Goal: Task Accomplishment & Management: Manage account settings

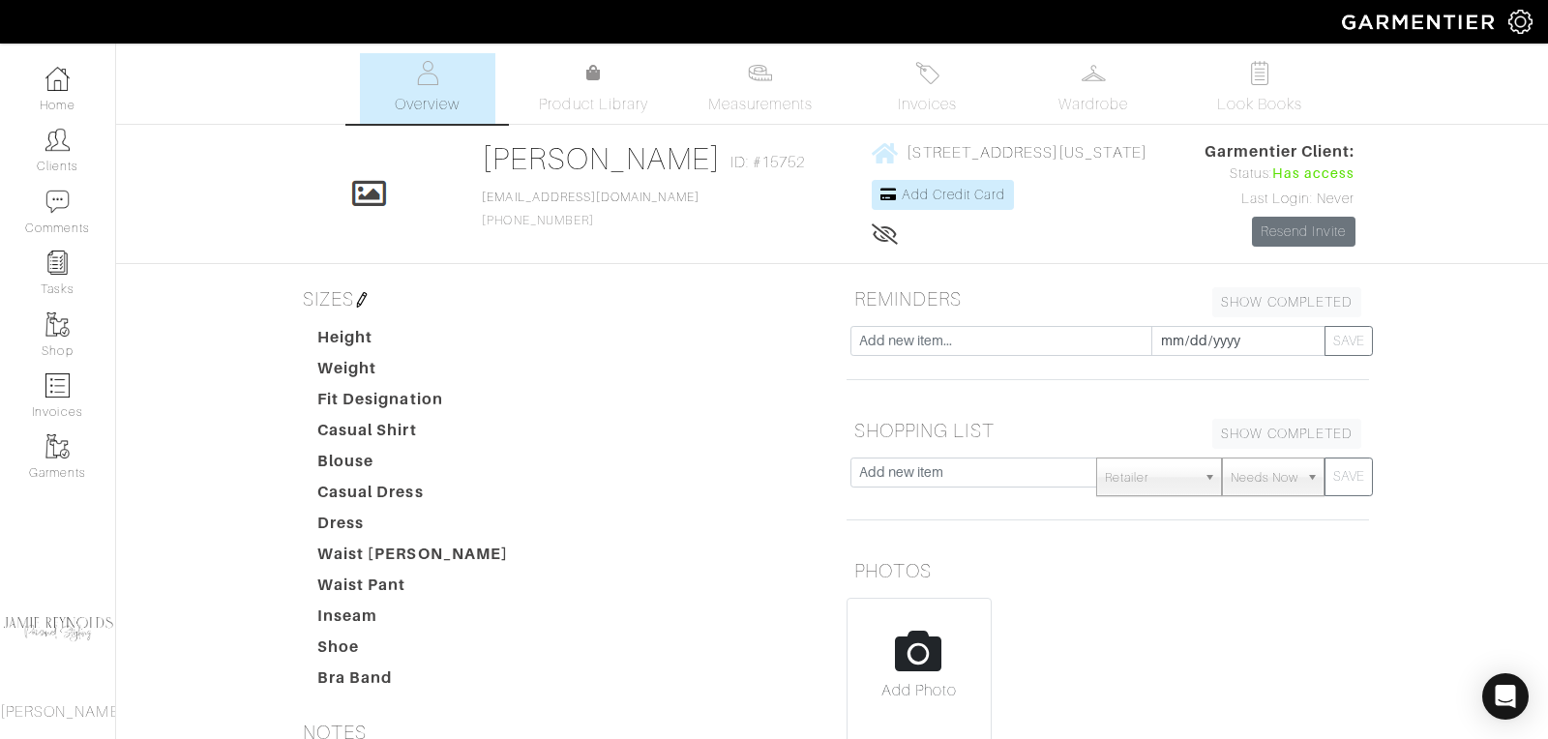
scroll to position [431, 0]
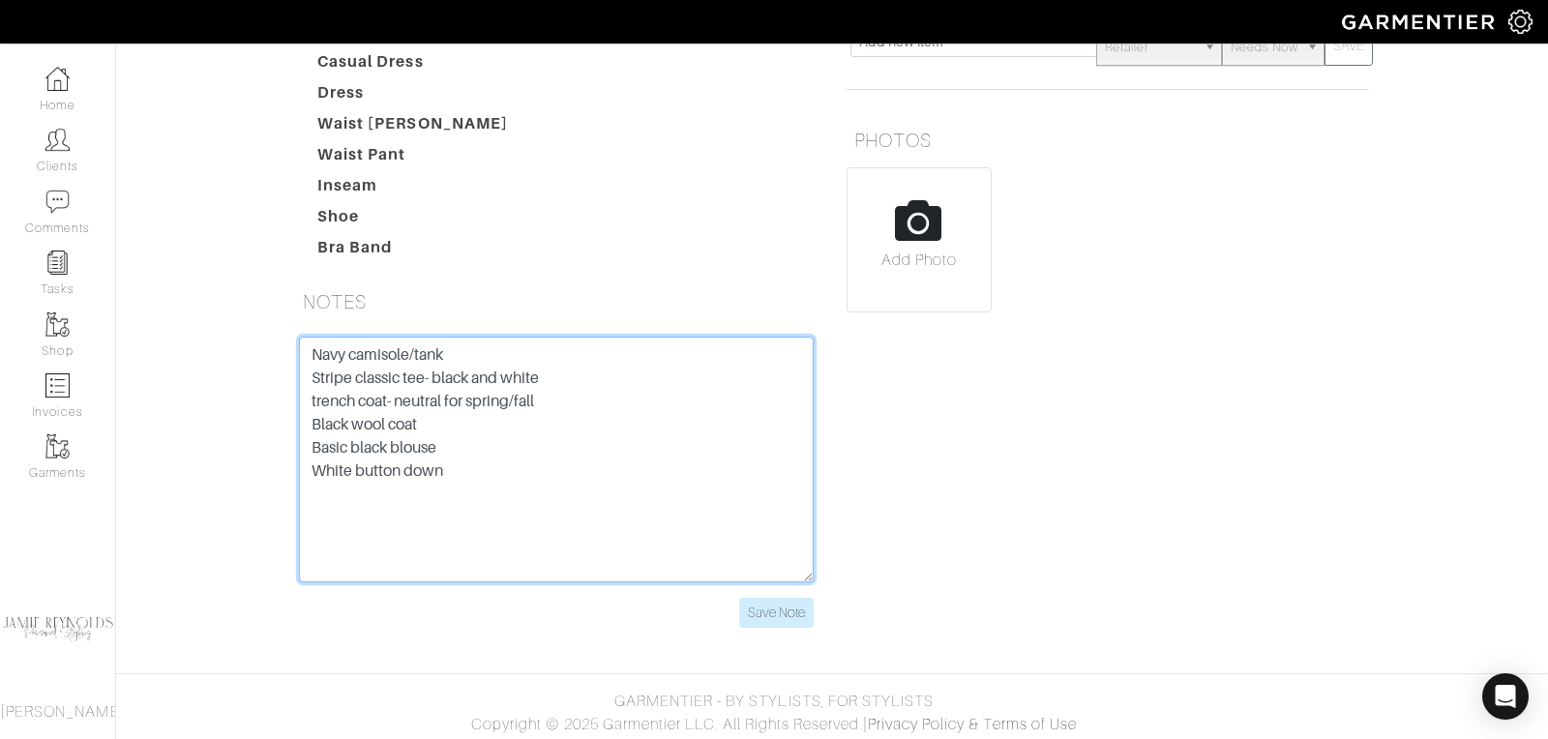
click at [455, 461] on textarea "Navy camisole/tank Stripe classic tee- black and white trench coat- neutral for…" at bounding box center [556, 460] width 515 height 246
click at [356, 530] on textarea "Navy camisole/tank Stripe classic tee- black and white trench coat- neutral for…" at bounding box center [556, 460] width 515 height 246
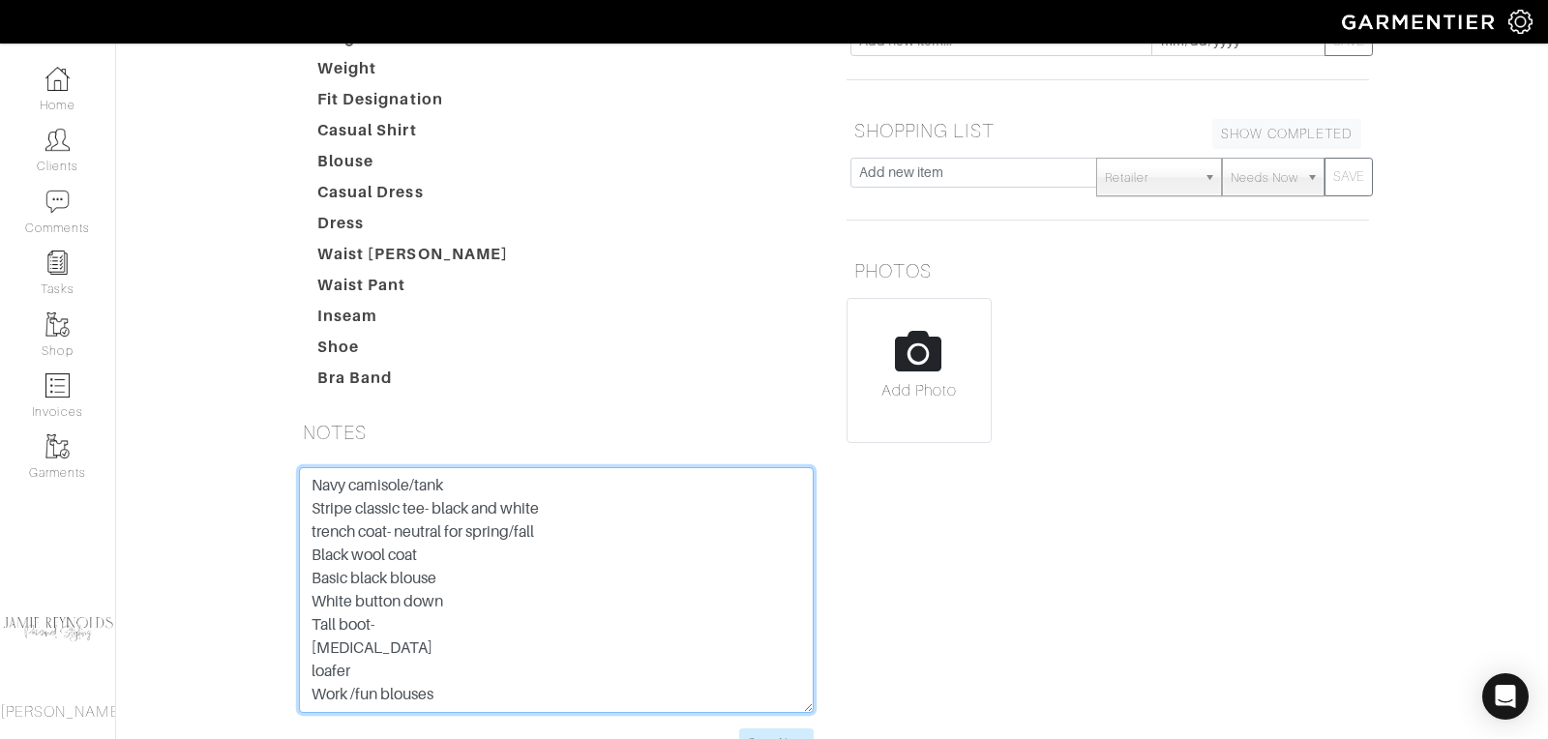
scroll to position [22, 0]
click at [542, 506] on textarea "Navy camisole/tank Stripe classic tee- black and white trench coat- neutral for…" at bounding box center [556, 590] width 515 height 246
click at [310, 531] on textarea "Navy camisole/tank Stripe classic tee- black and white trench coat- neutral for…" at bounding box center [556, 590] width 515 height 246
drag, startPoint x: 308, startPoint y: 526, endPoint x: 451, endPoint y: 521, distance: 143.3
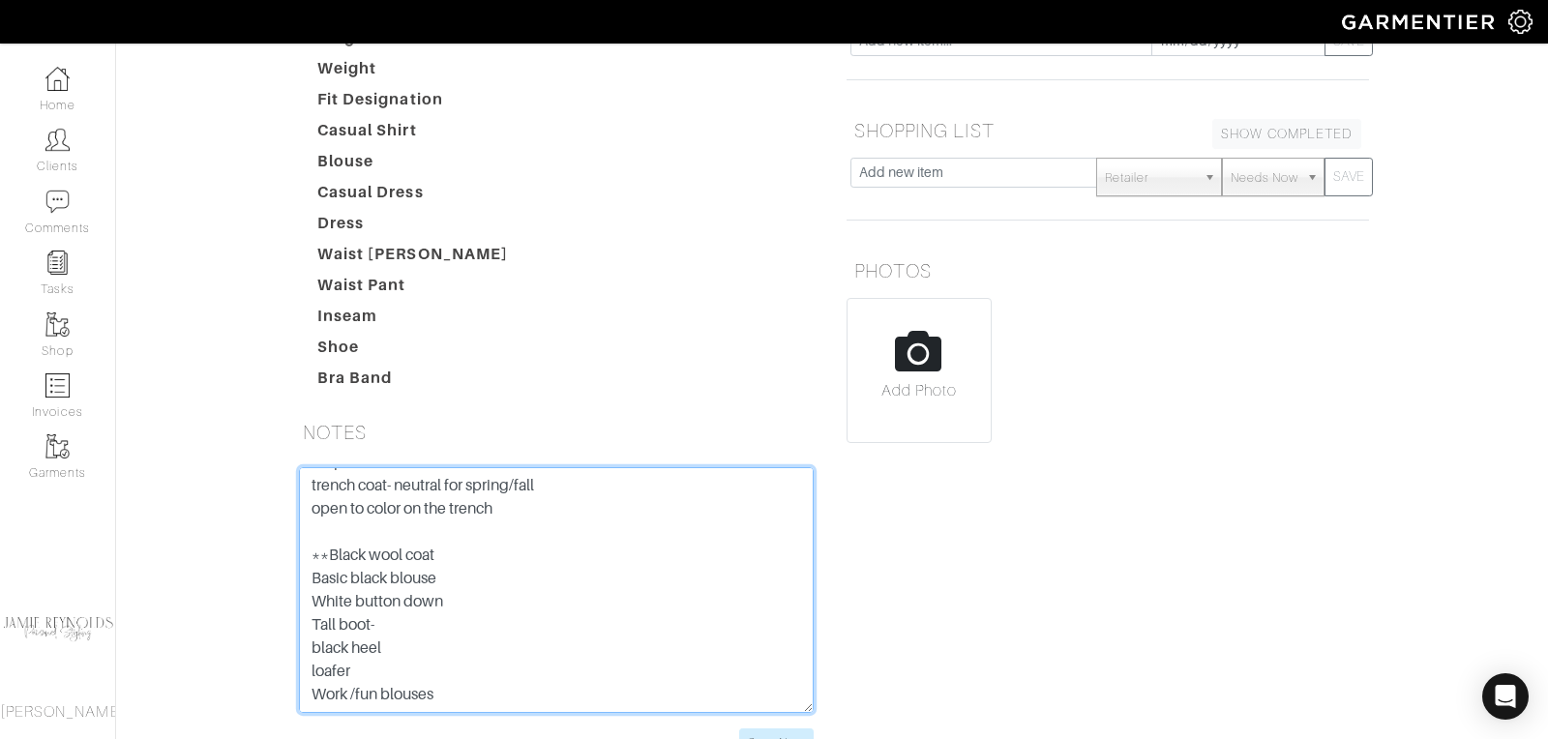
click at [451, 521] on textarea "Navy camisole/tank Stripe classic tee- black and white trench coat- neutral for…" at bounding box center [556, 590] width 515 height 246
drag, startPoint x: 455, startPoint y: 675, endPoint x: 455, endPoint y: 639, distance: 35.8
click at [455, 675] on textarea "Navy camisole/tank Stripe classic tee- black and white trench coat- neutral for…" at bounding box center [556, 590] width 515 height 246
paste textarea "**Black wool coat"
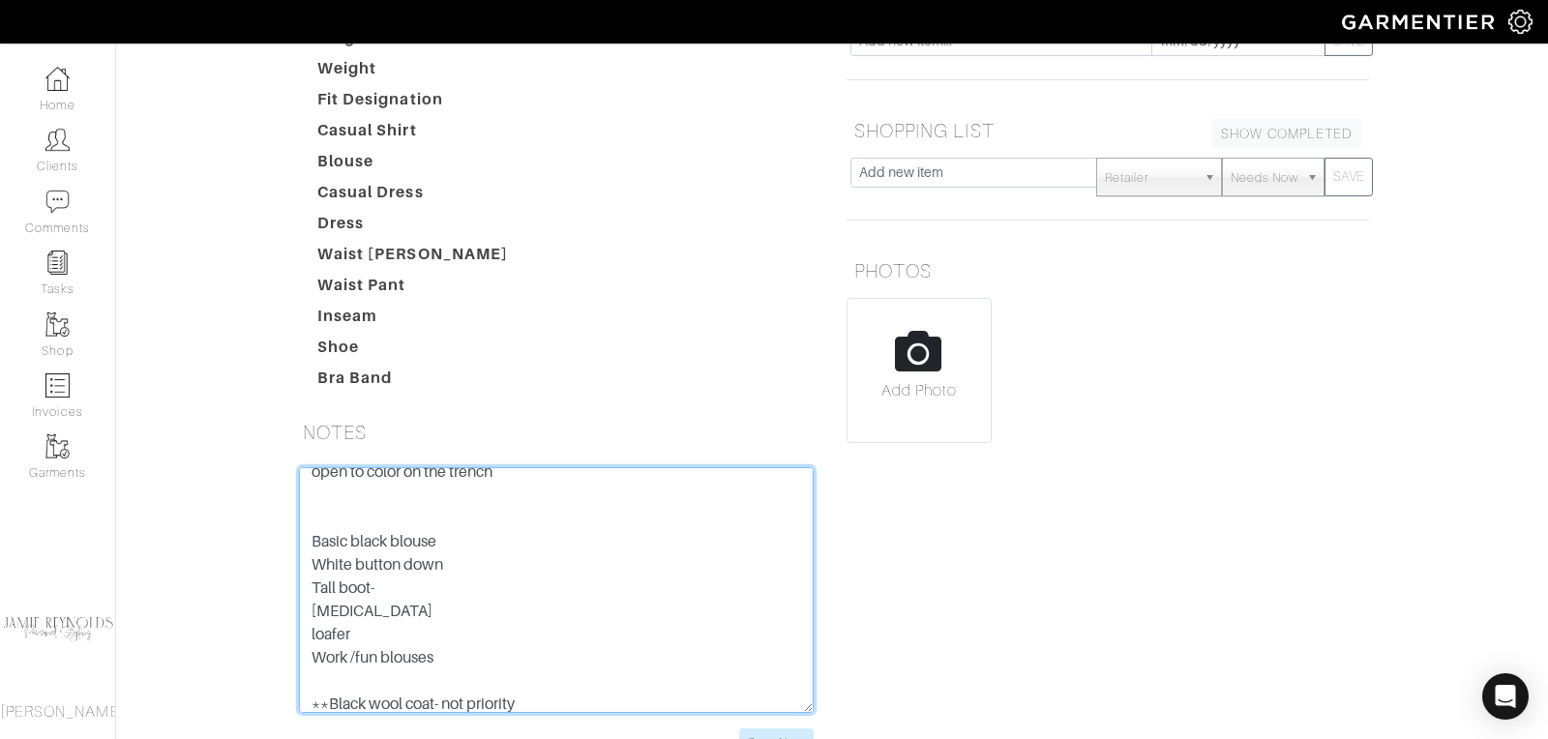
click at [310, 536] on textarea "Navy camisole/tank Stripe classic tee- black and white trench coat- neutral for…" at bounding box center [556, 590] width 515 height 246
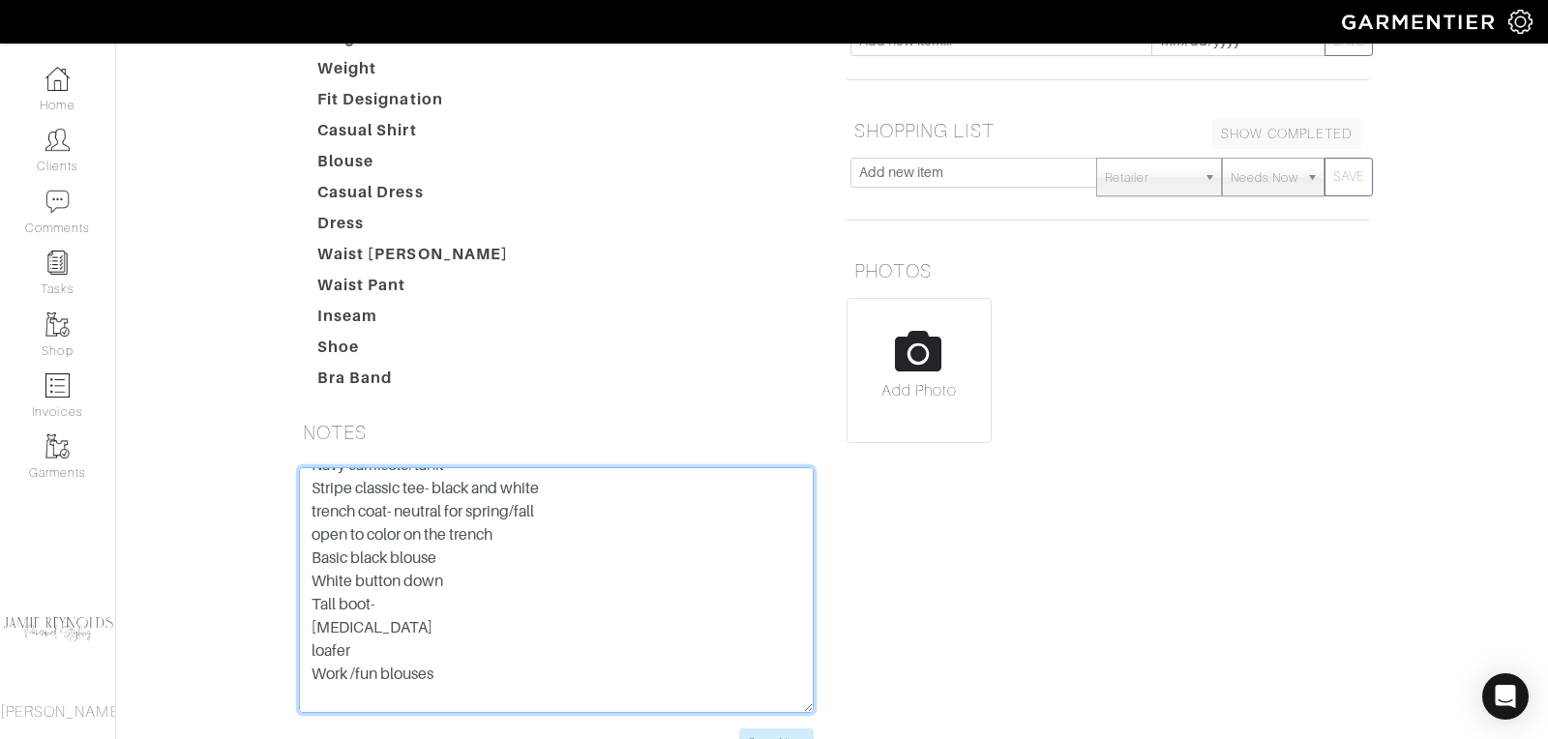
scroll to position [30, 0]
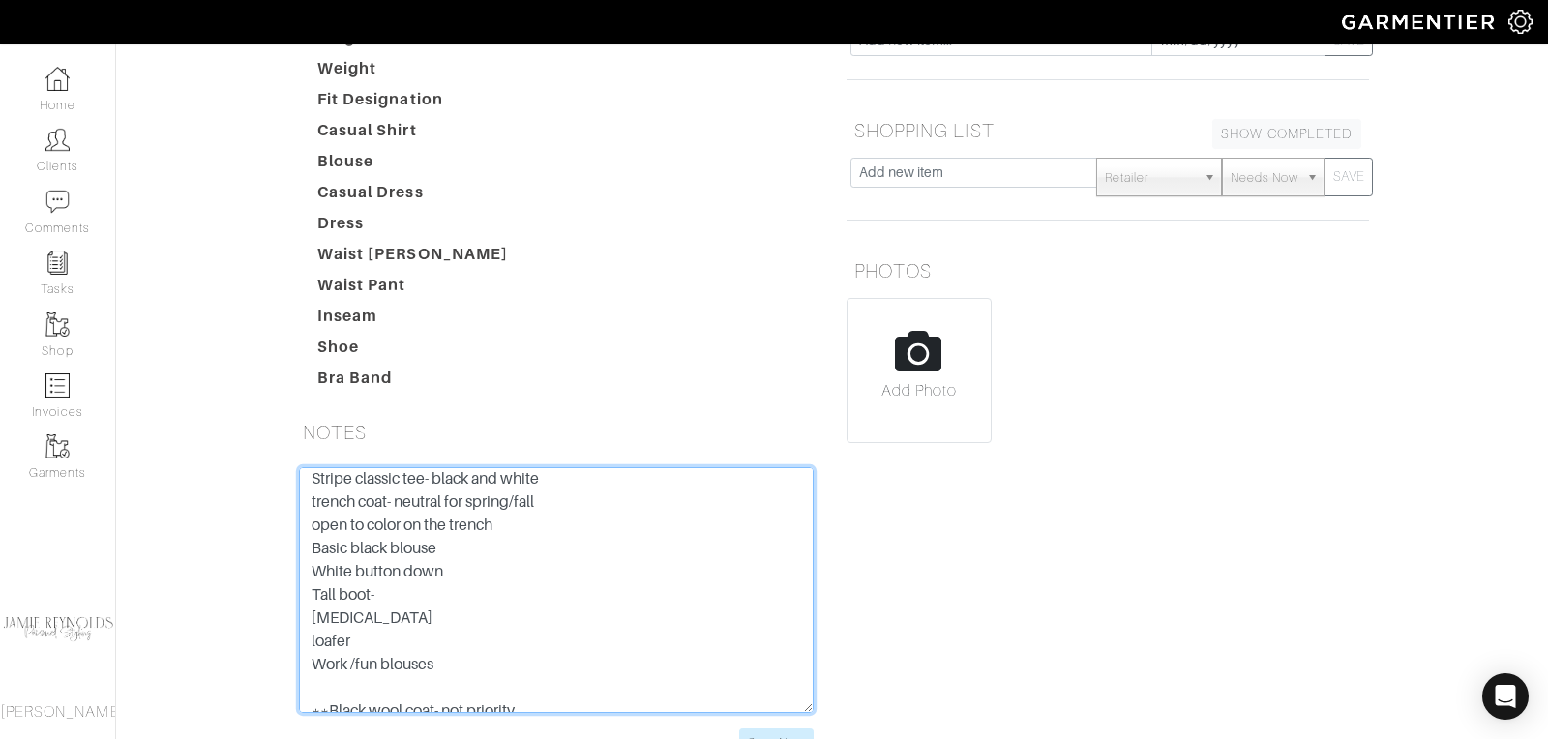
click at [377, 594] on textarea "Navy camisole/tank Stripe classic tee- black and white trench coat- neutral for…" at bounding box center [556, 590] width 515 height 246
drag, startPoint x: 377, startPoint y: 594, endPoint x: 309, endPoint y: 597, distance: 68.8
click at [309, 597] on textarea "Navy camisole/tank Stripe classic tee- black and white trench coat- neutral for…" at bounding box center [556, 590] width 515 height 246
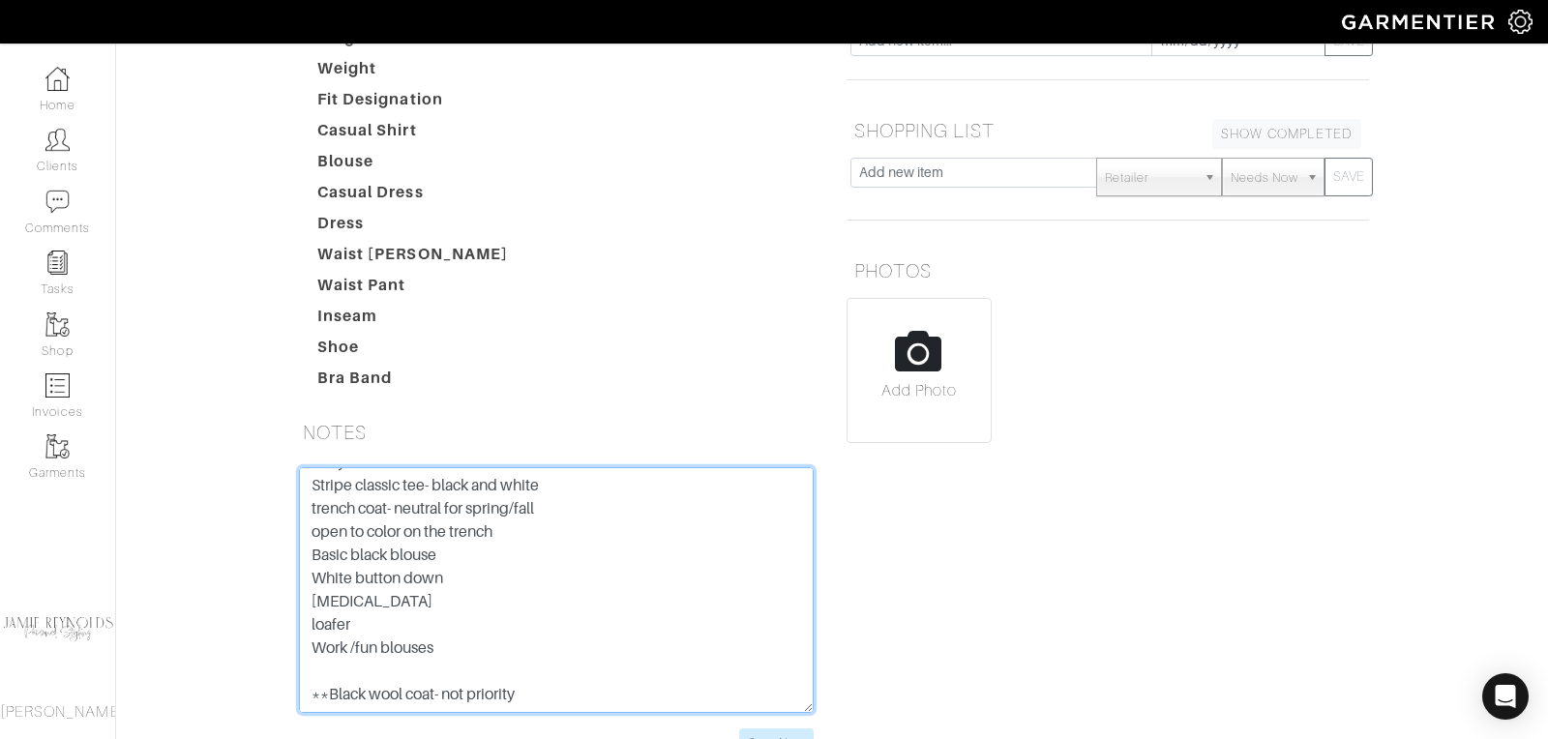
click at [388, 591] on textarea "Navy camisole/tank Stripe classic tee- black and white trench coat- neutral for…" at bounding box center [556, 590] width 515 height 246
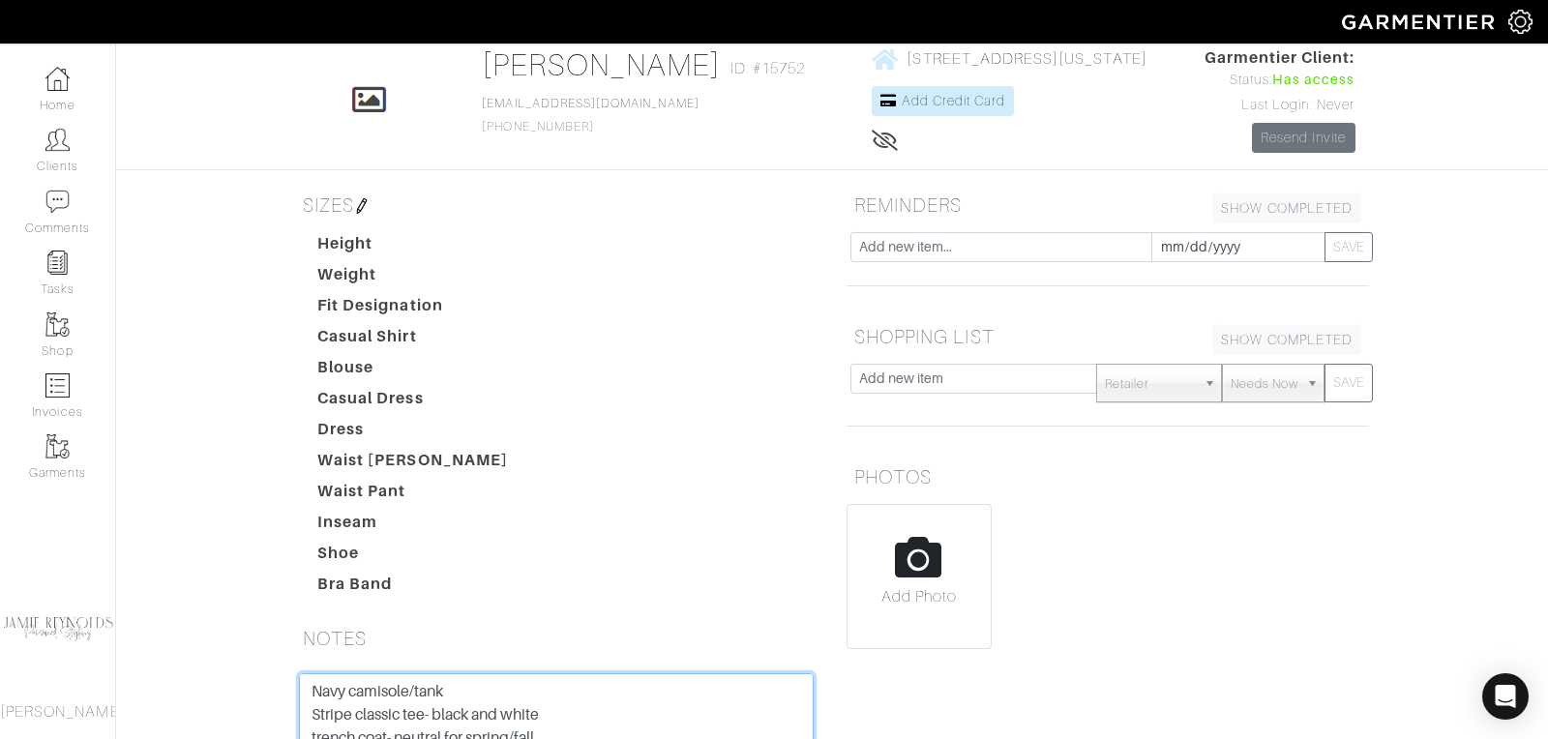
scroll to position [15, 0]
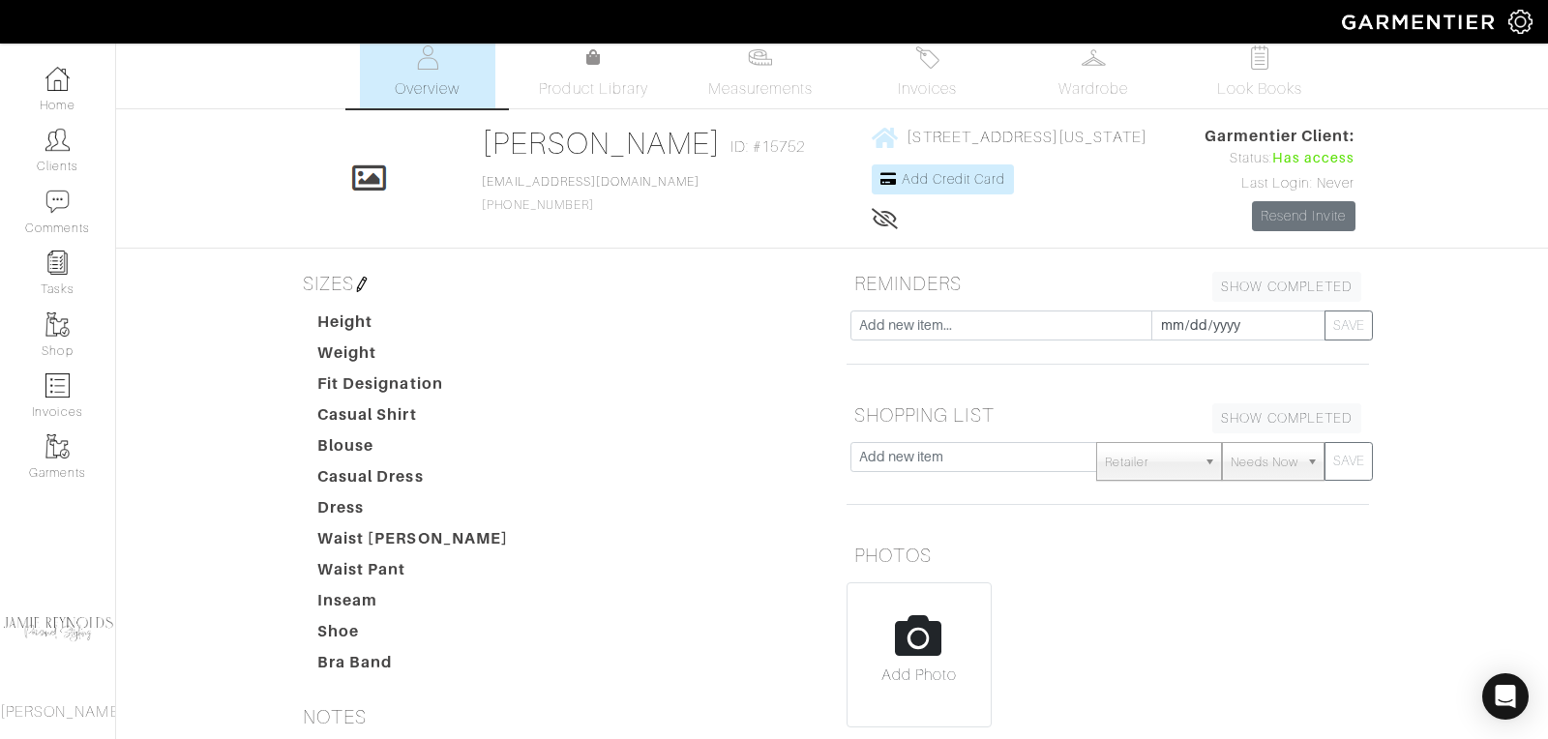
type textarea "Navy camisole/tank Stripe classic tee- black and white trench coat- neutral for…"
click at [368, 283] on img at bounding box center [361, 284] width 15 height 15
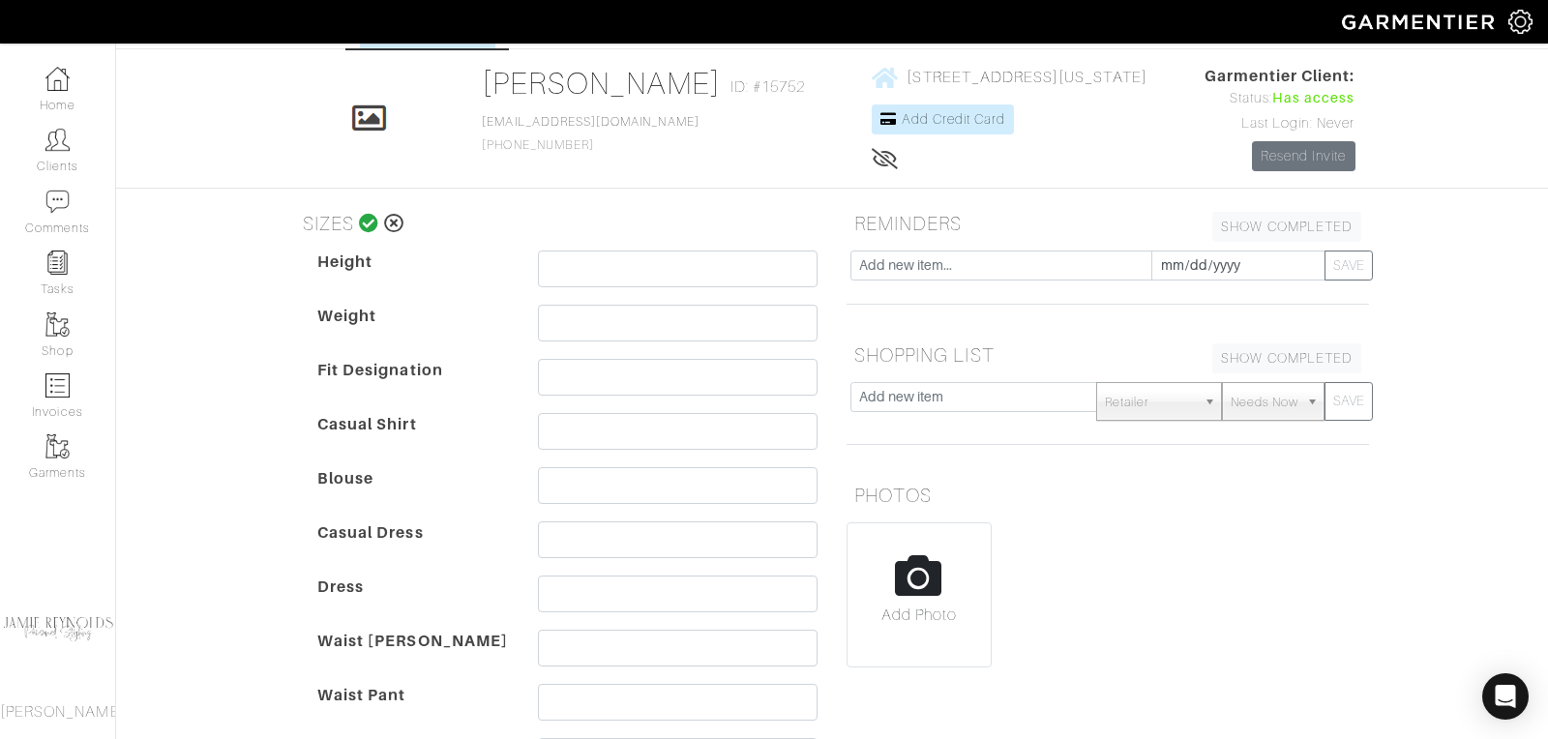
scroll to position [81, 0]
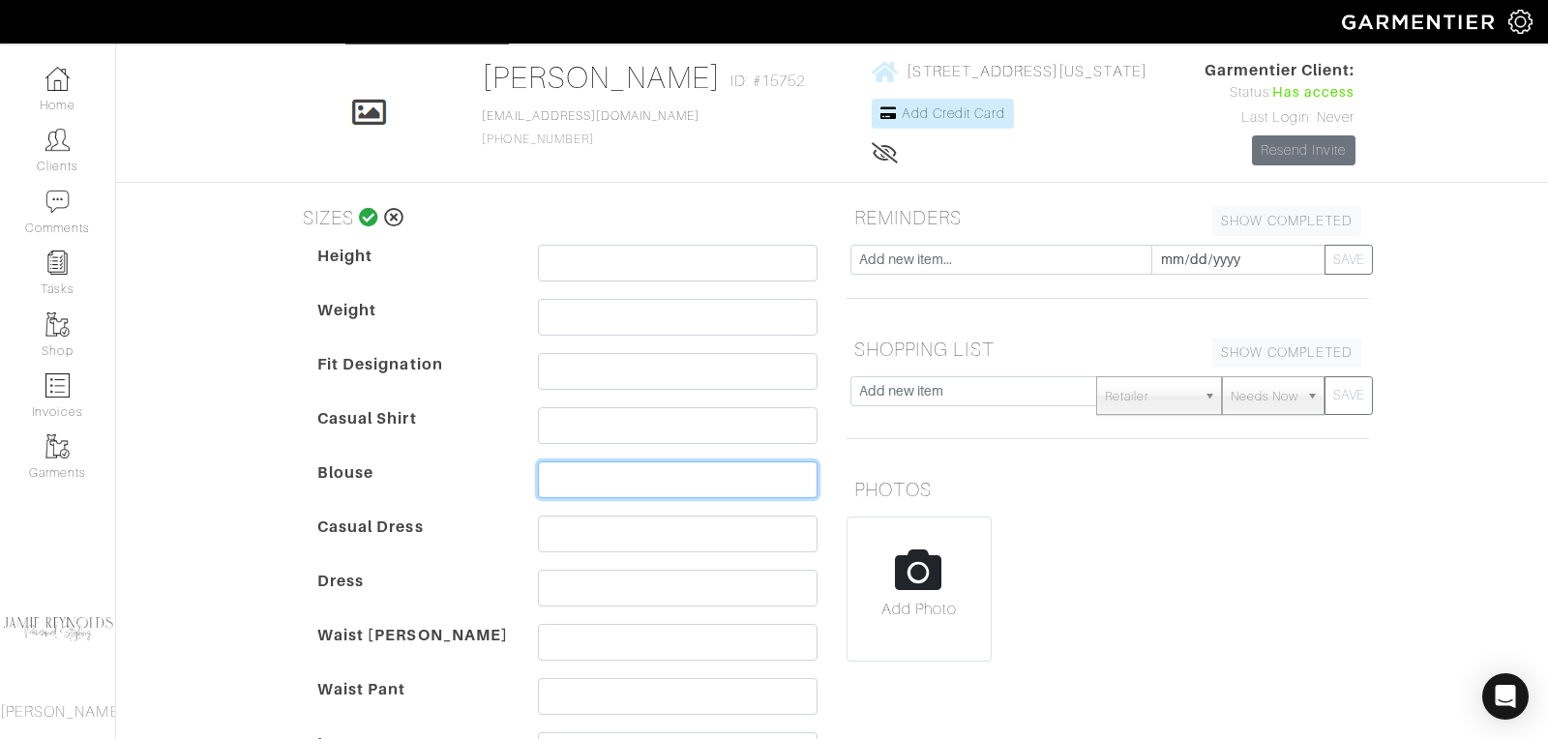
click at [563, 478] on input "text" at bounding box center [678, 480] width 280 height 37
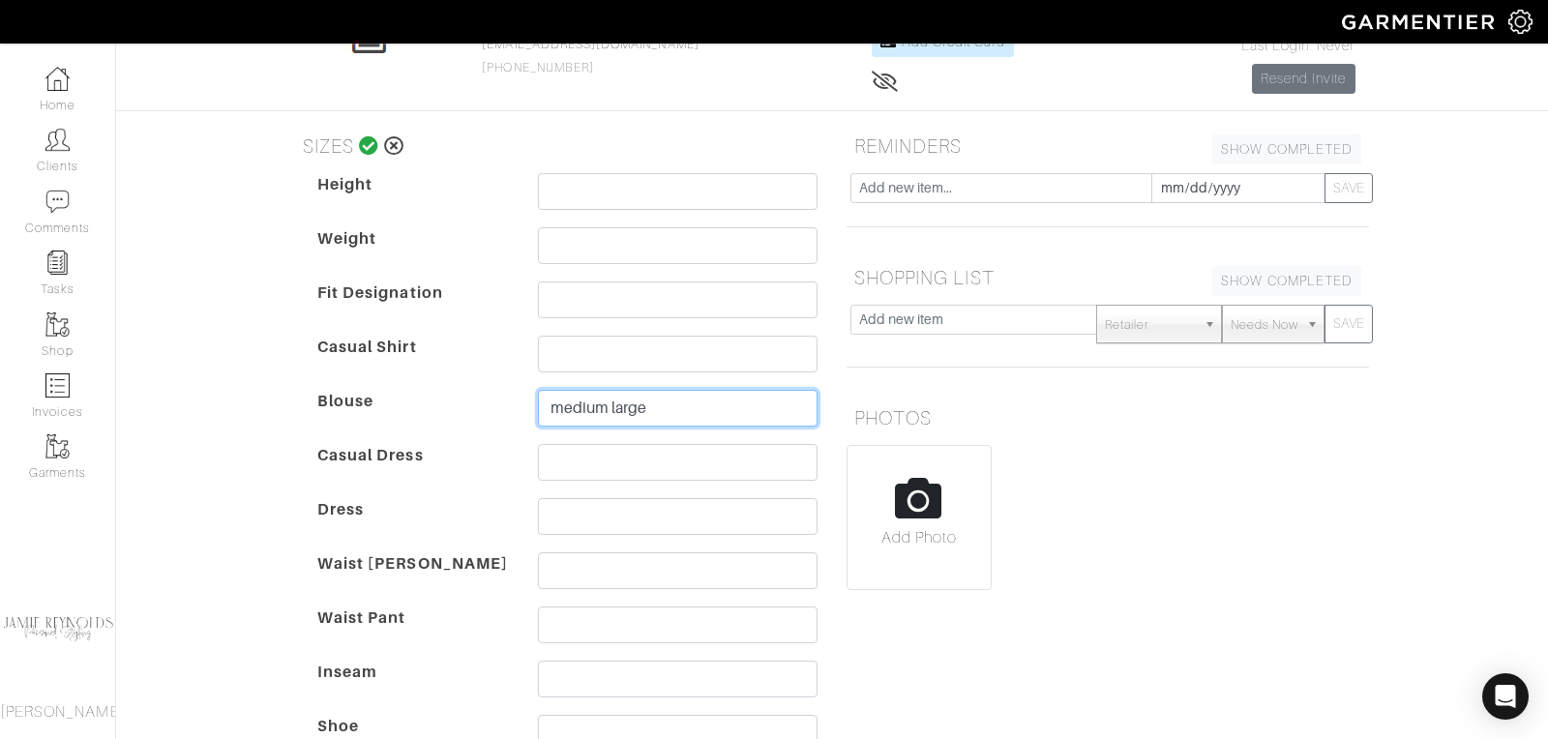
scroll to position [168, 0]
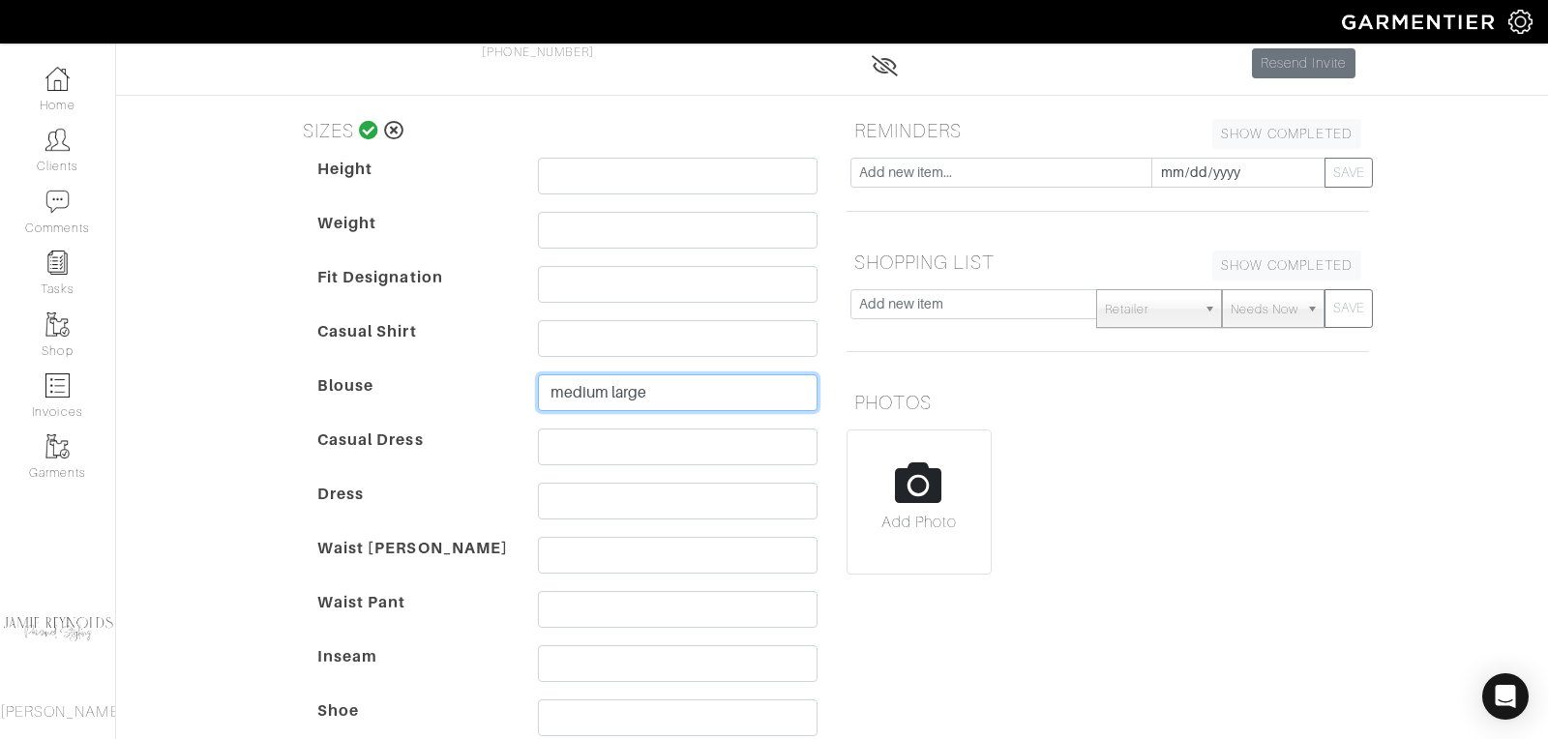
type input "medium large"
click at [584, 448] on input "text" at bounding box center [678, 447] width 280 height 37
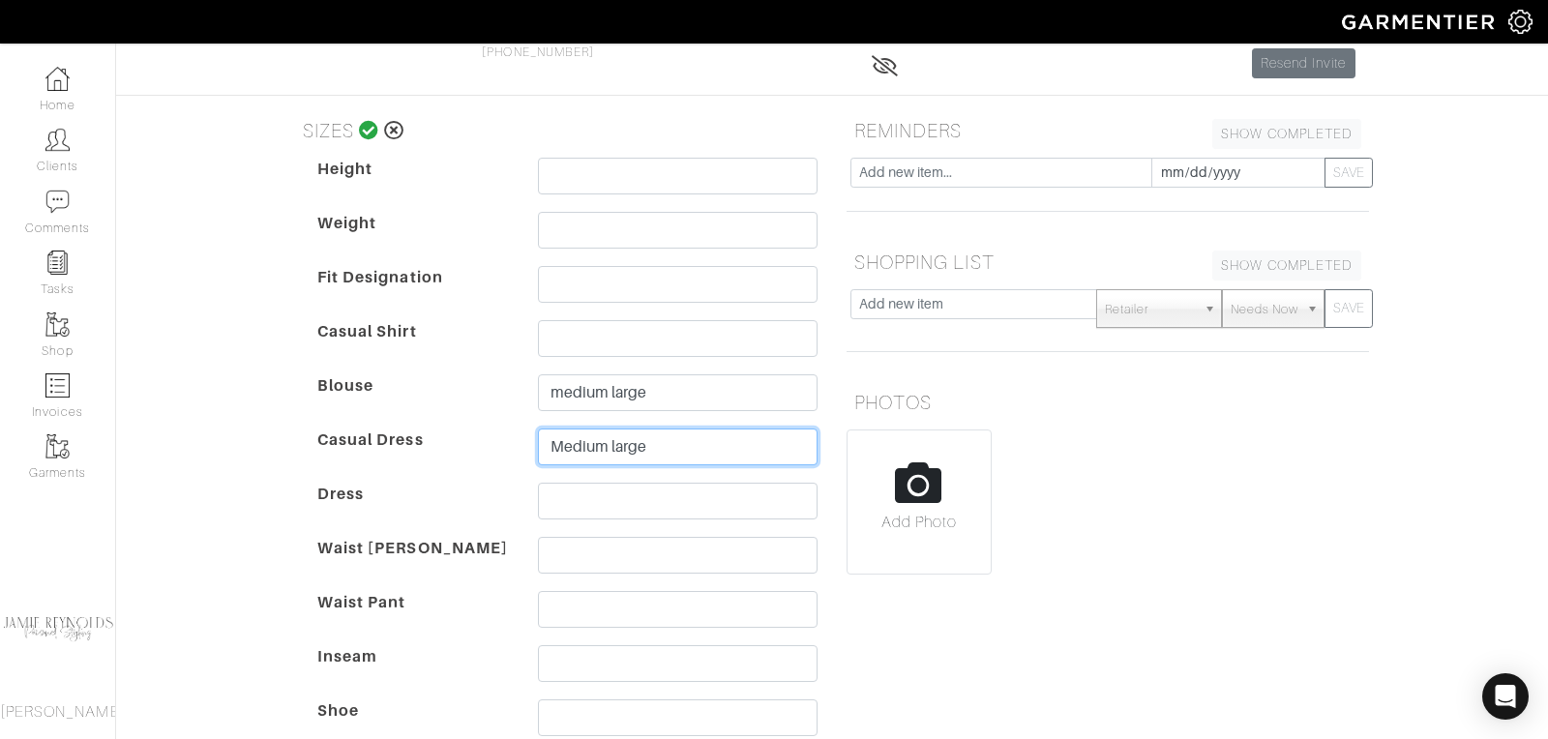
type input "Medium large"
click at [586, 505] on input "text" at bounding box center [678, 501] width 280 height 37
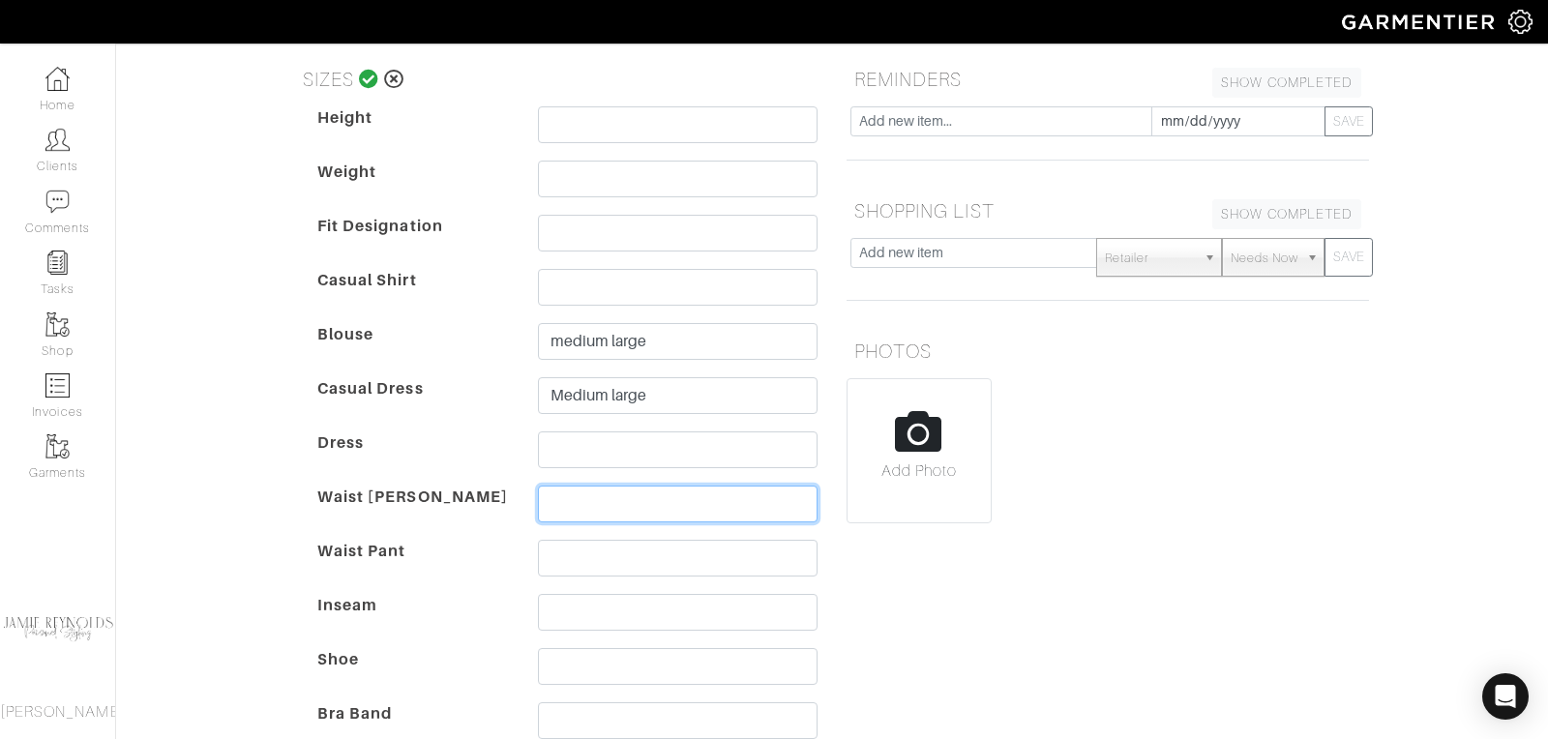
click at [575, 489] on input "text" at bounding box center [678, 504] width 280 height 37
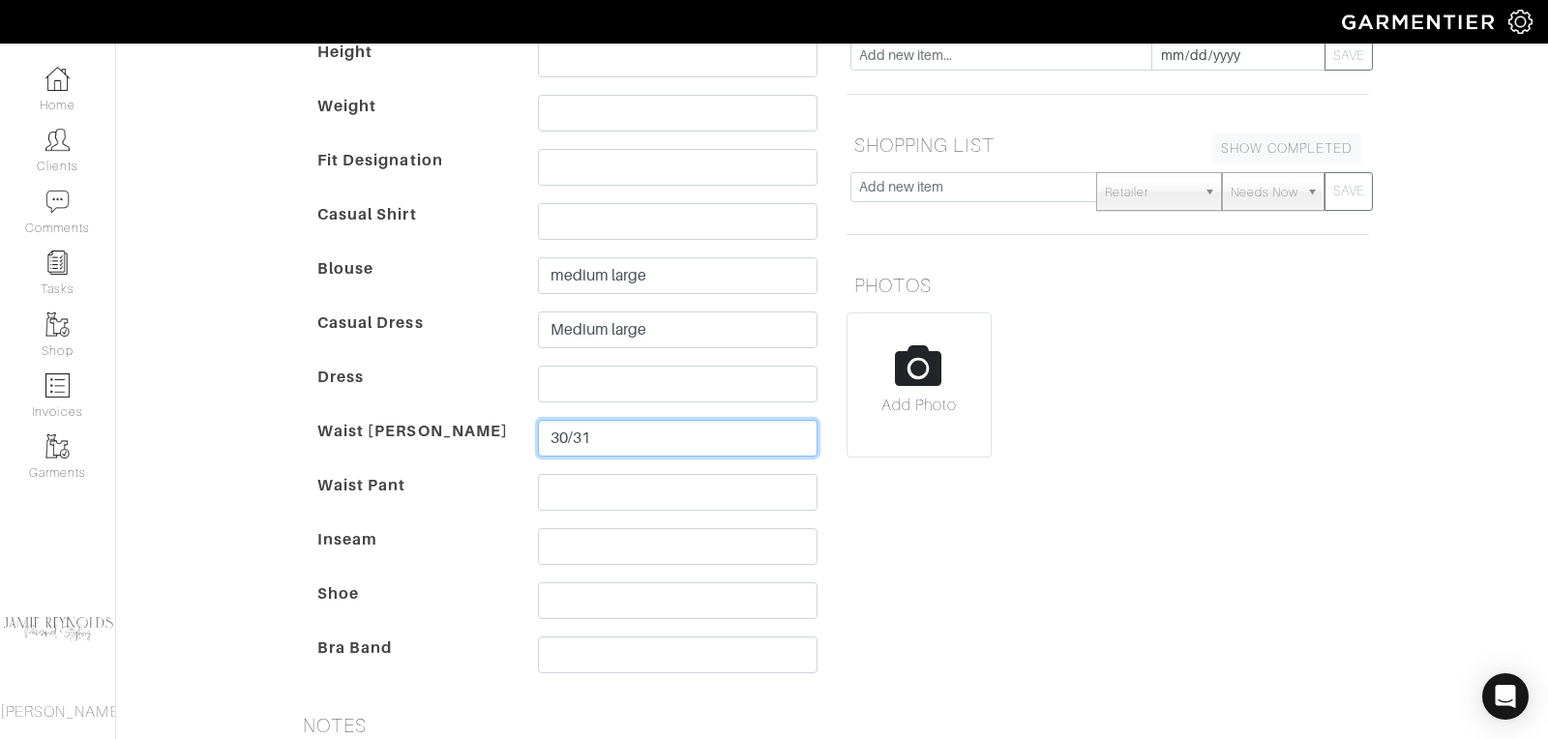
type input "30/31"
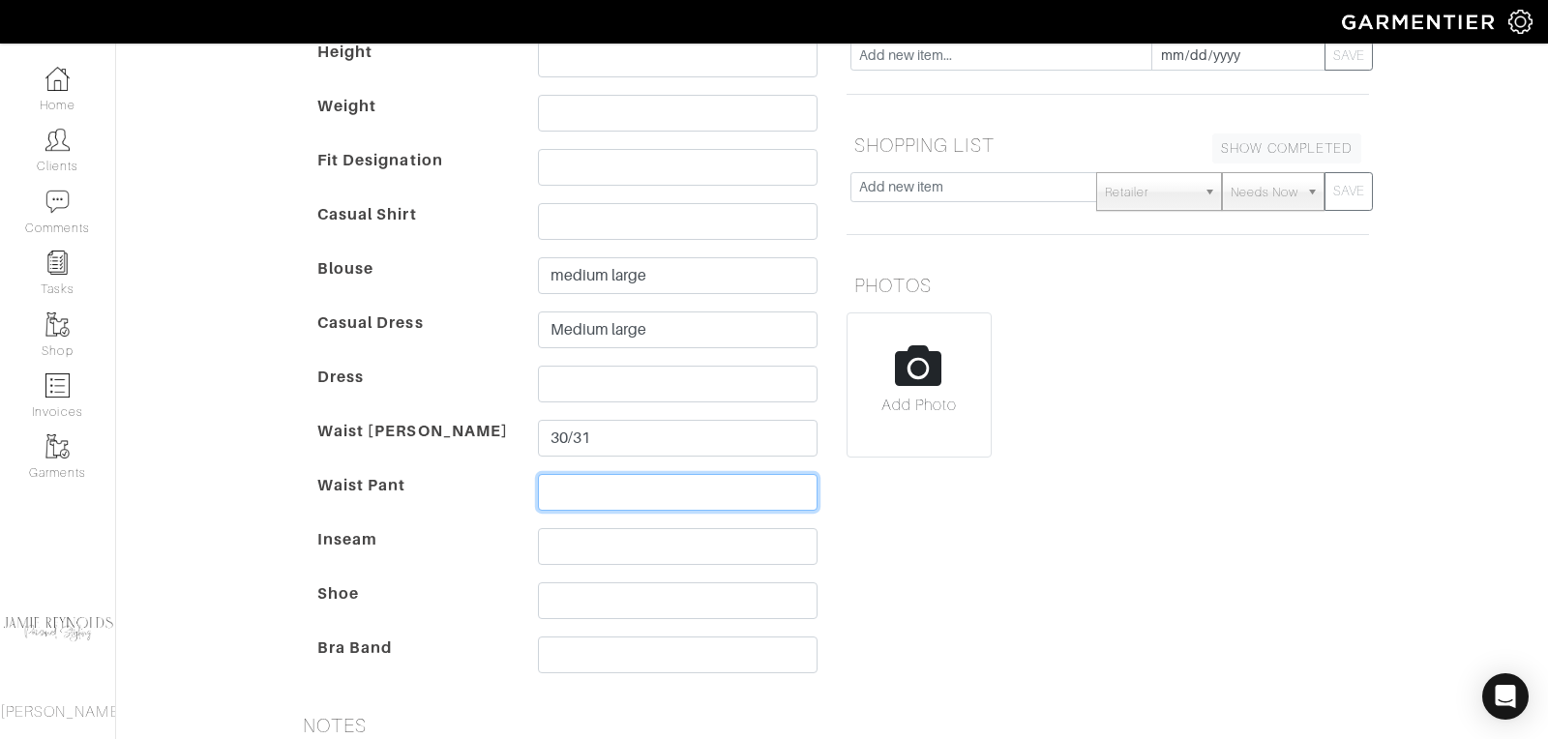
click at [572, 484] on input "text" at bounding box center [678, 492] width 280 height 37
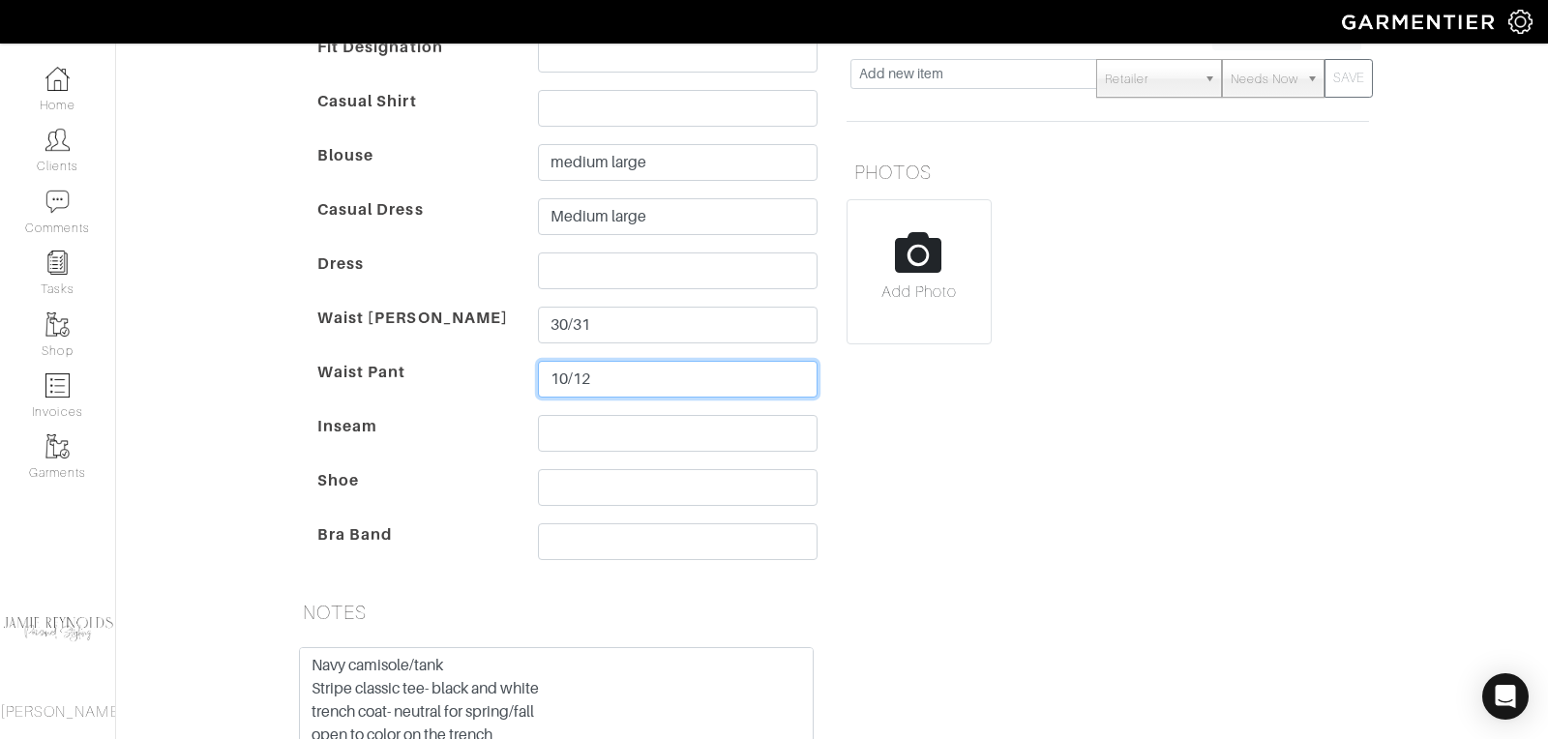
scroll to position [401, 0]
type input "10/12"
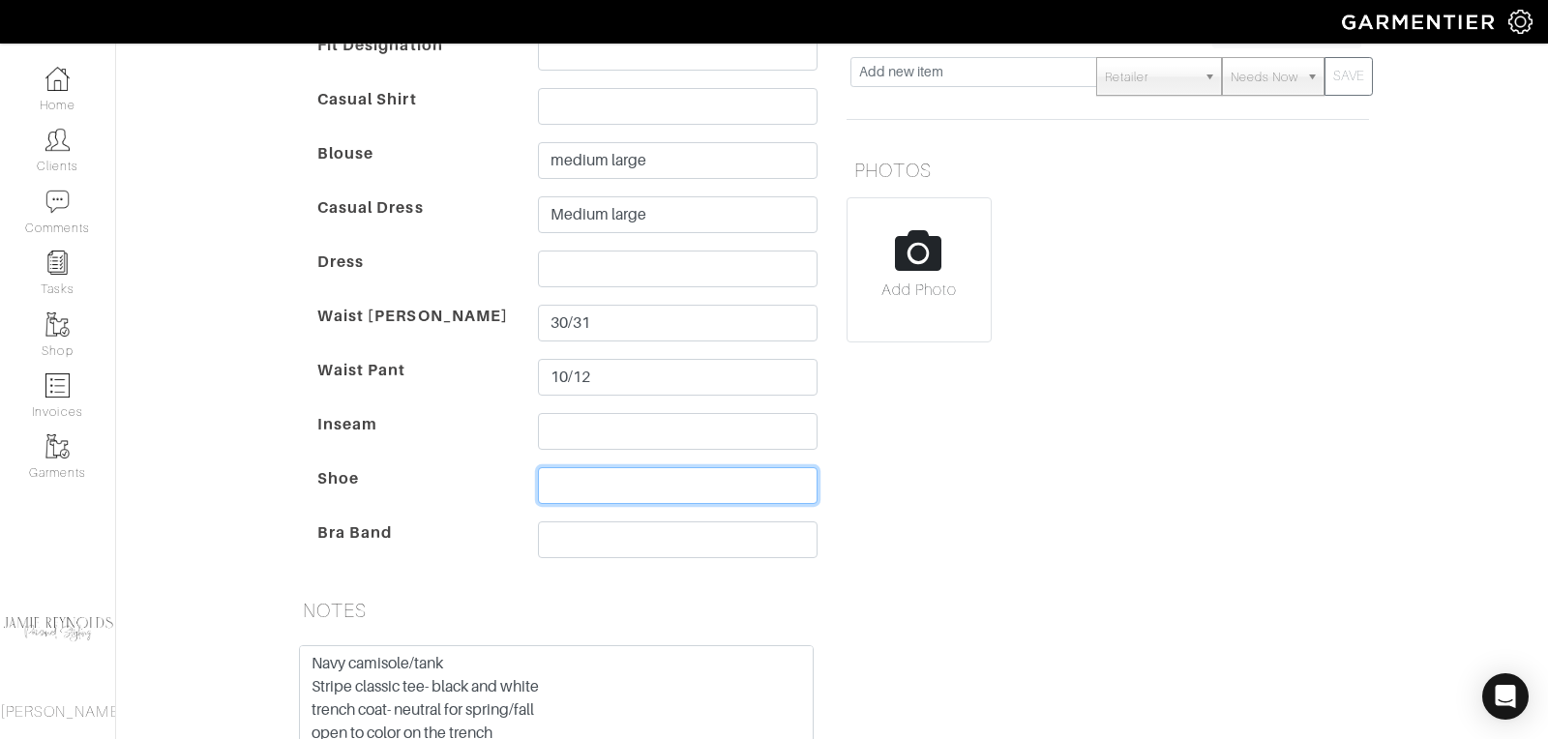
click at [563, 484] on input "text" at bounding box center [678, 485] width 280 height 37
type input "6.5"
click at [681, 578] on div "SIZES Height Weight Fit Designation Casual Shirt Blouse medium large Casual Dre…" at bounding box center [557, 231] width 552 height 705
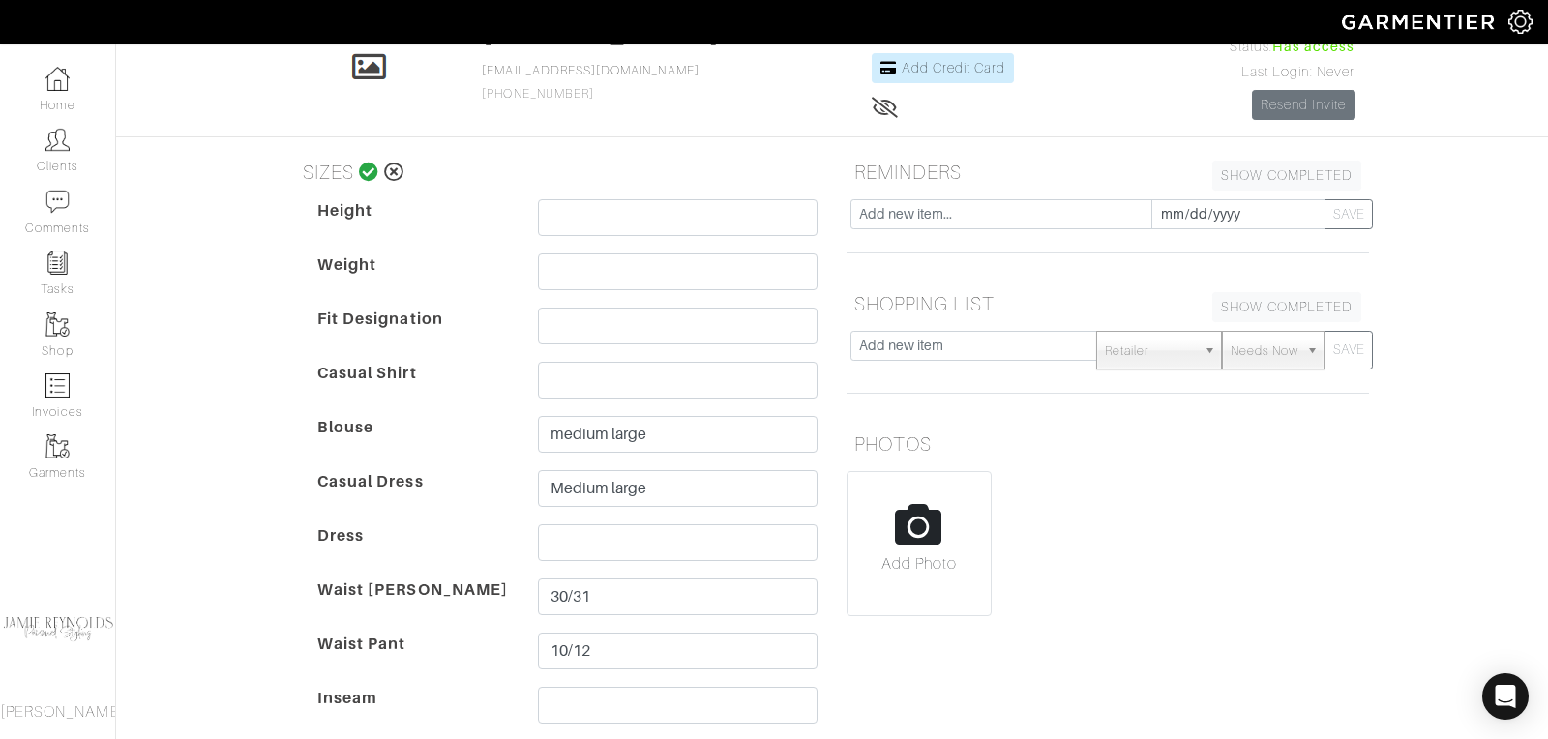
scroll to position [7, 0]
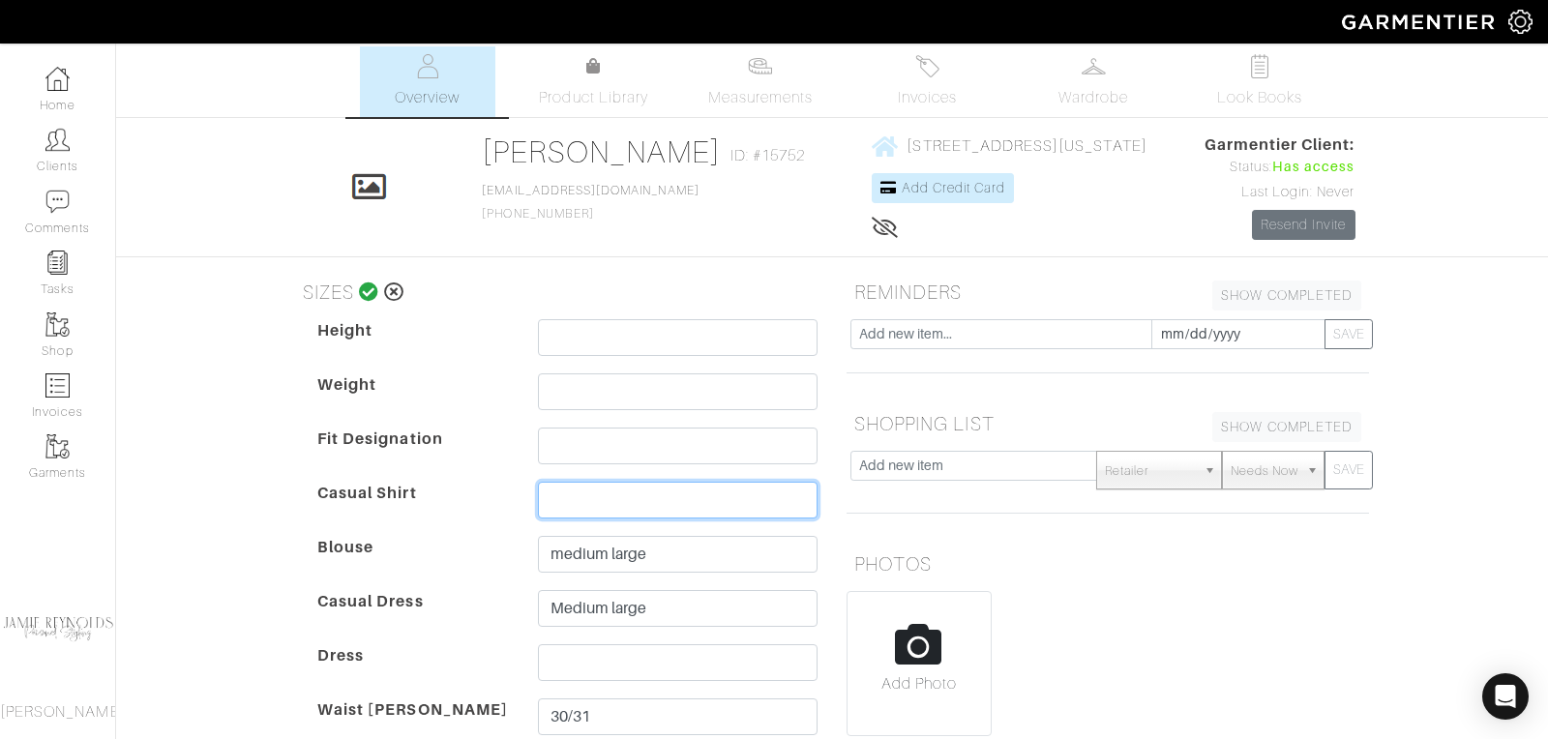
click at [562, 495] on input "text" at bounding box center [678, 500] width 280 height 37
type input "Medium/Large"
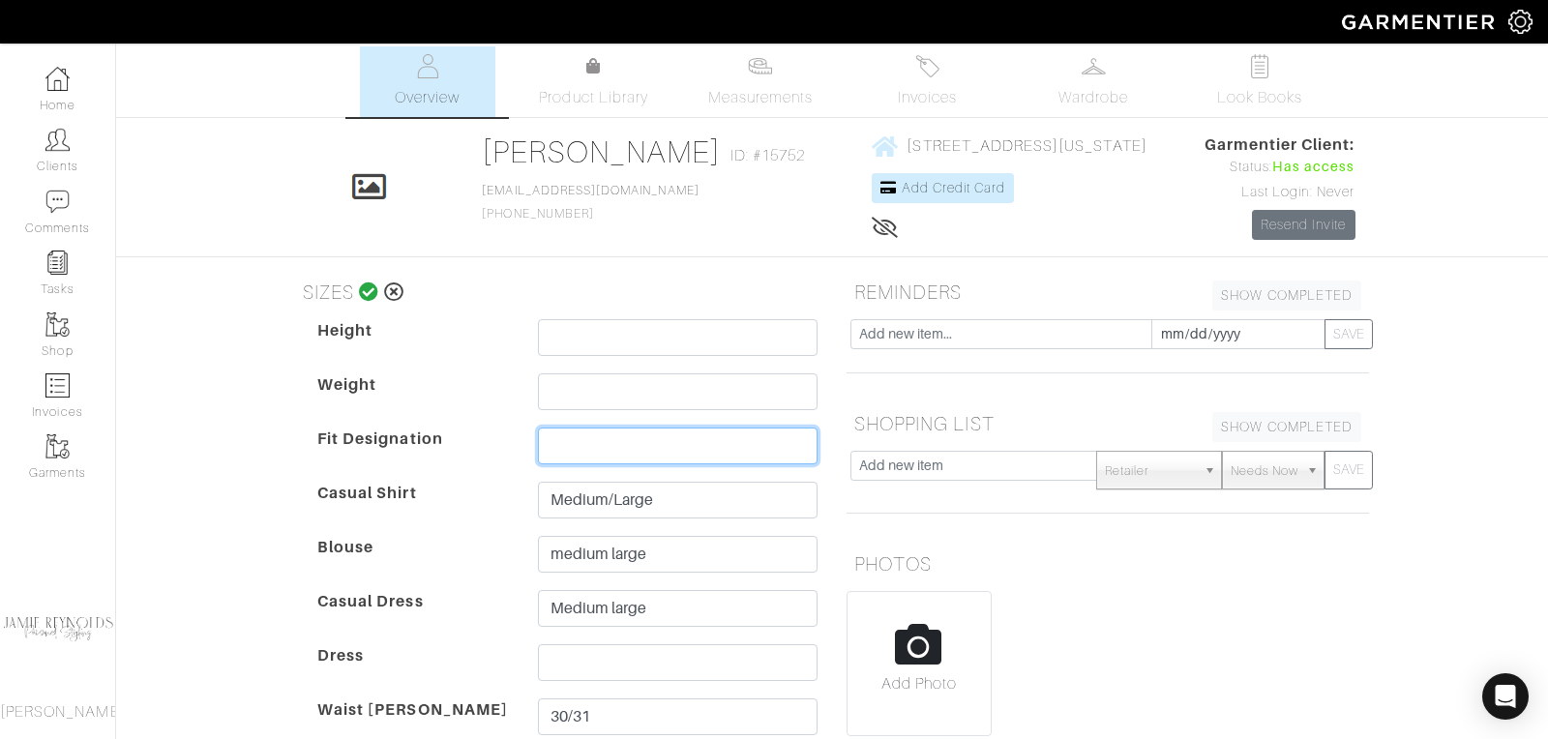
click at [575, 428] on input "text" at bounding box center [678, 446] width 280 height 37
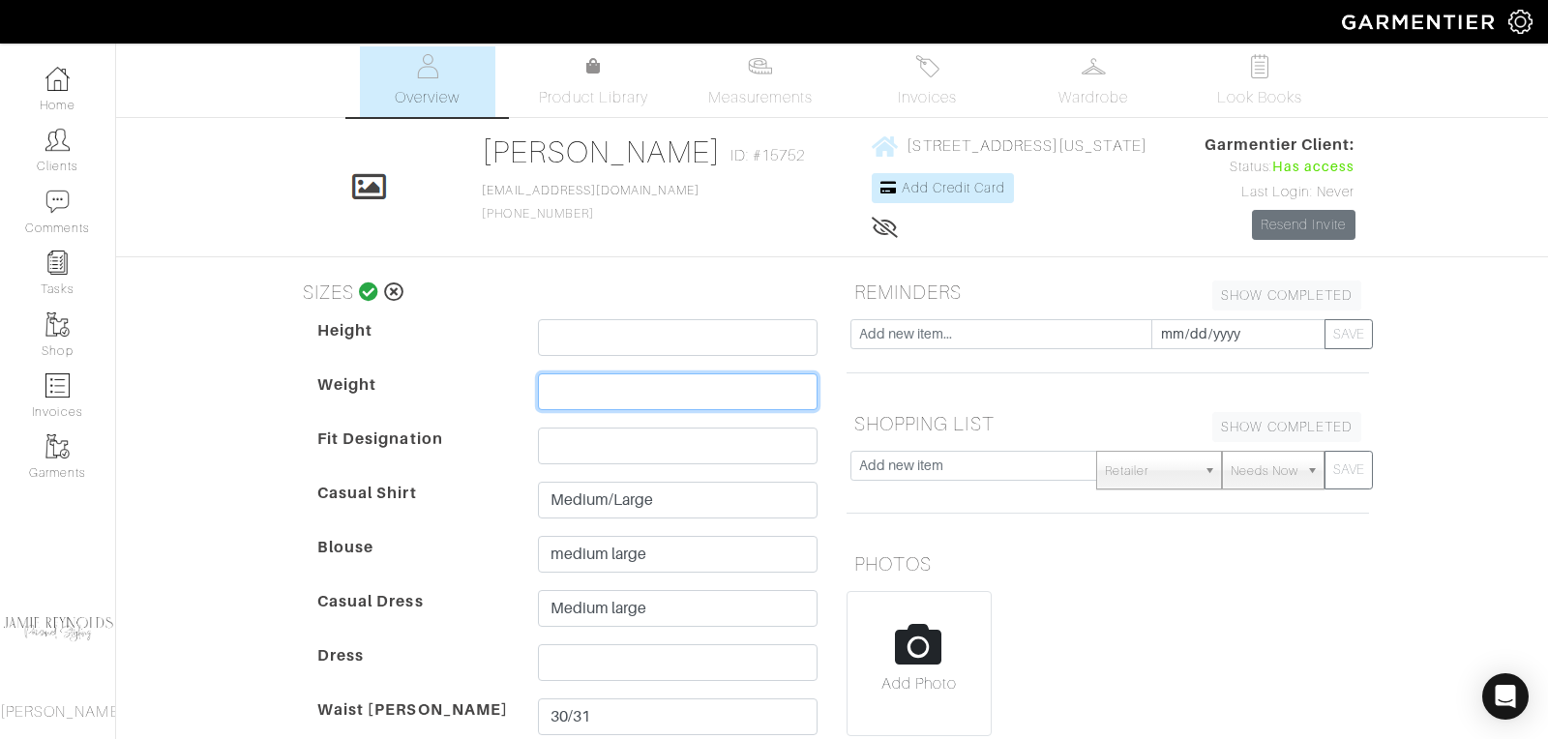
click at [582, 390] on input "text" at bounding box center [678, 392] width 280 height 37
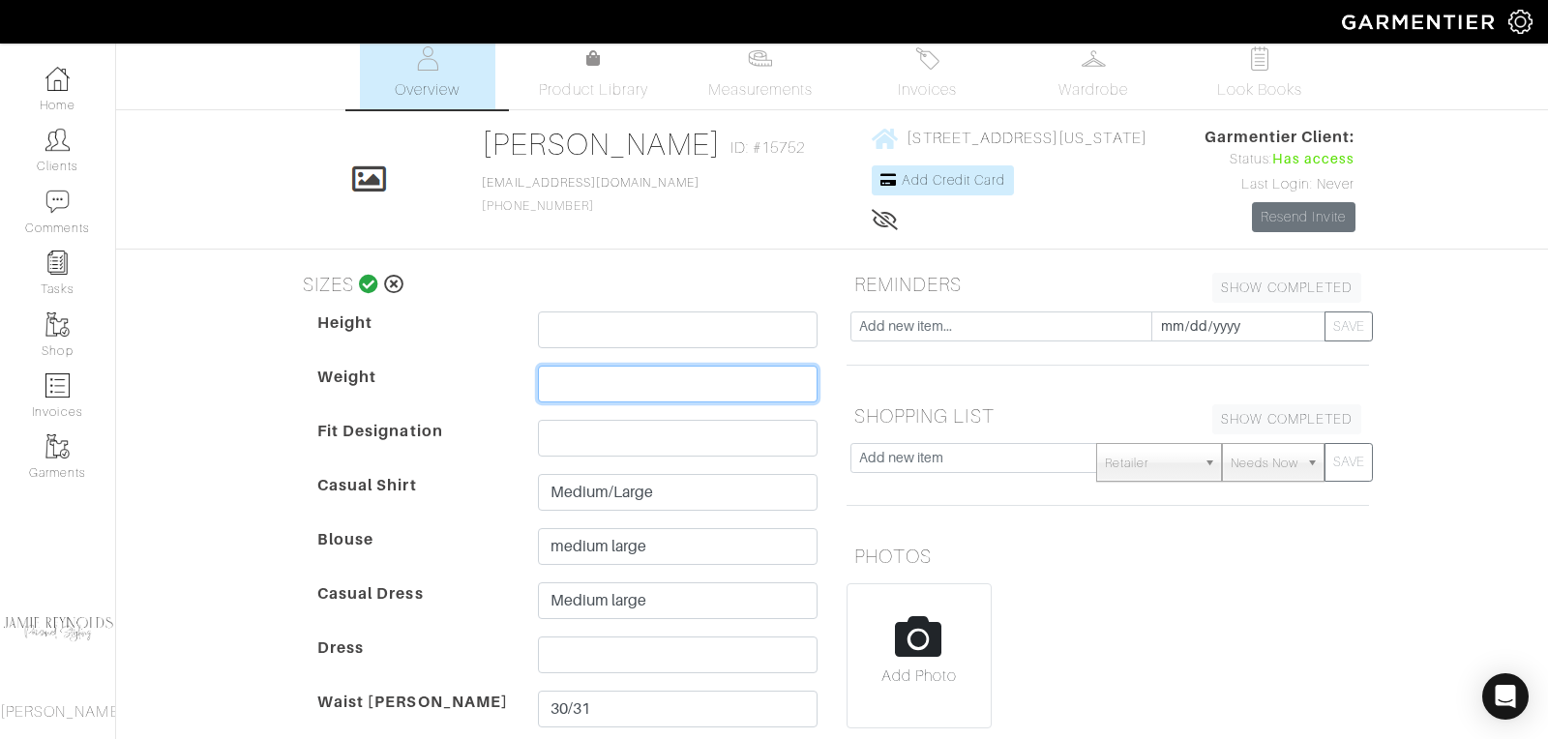
scroll to position [16, 0]
click at [367, 281] on icon at bounding box center [369, 282] width 20 height 19
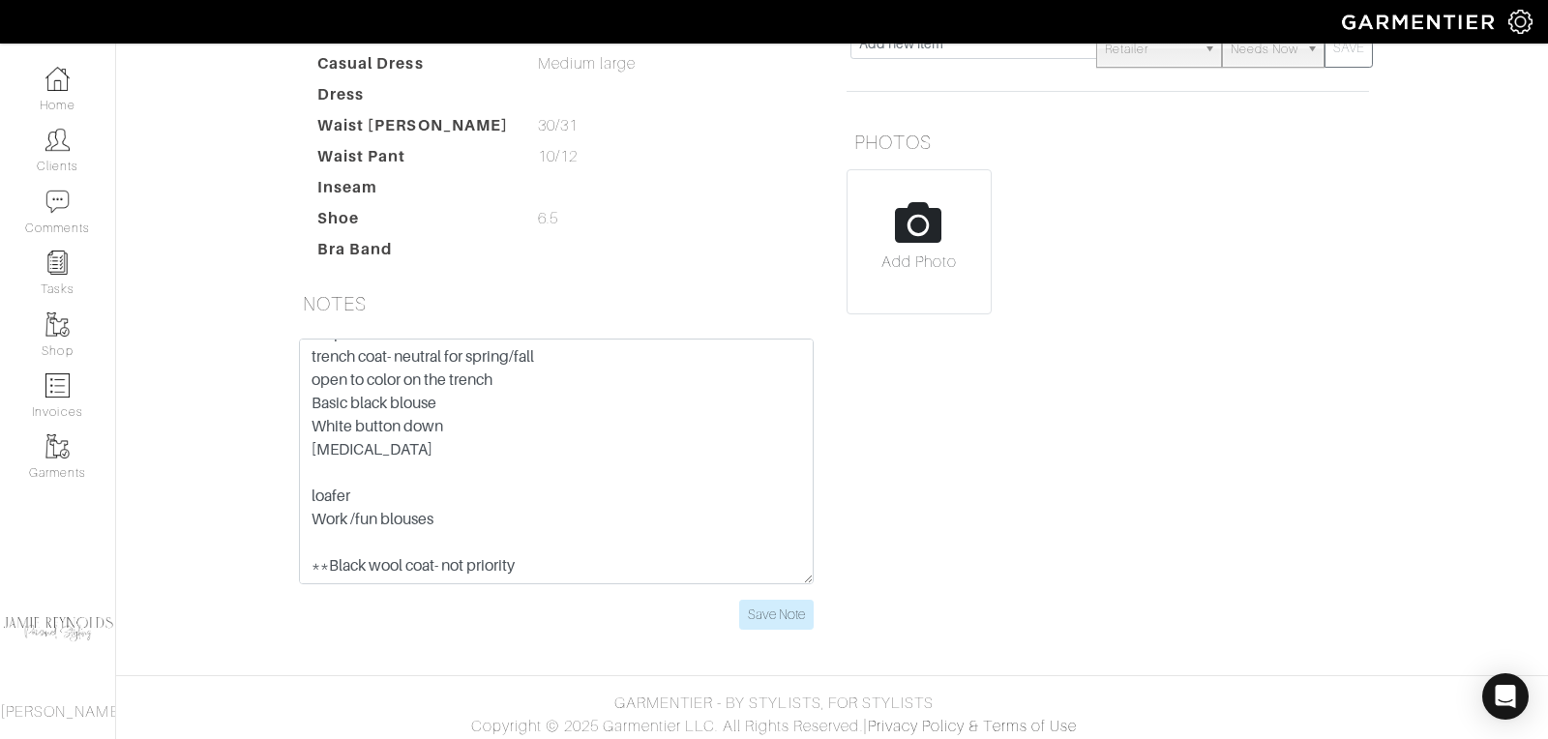
scroll to position [431, 0]
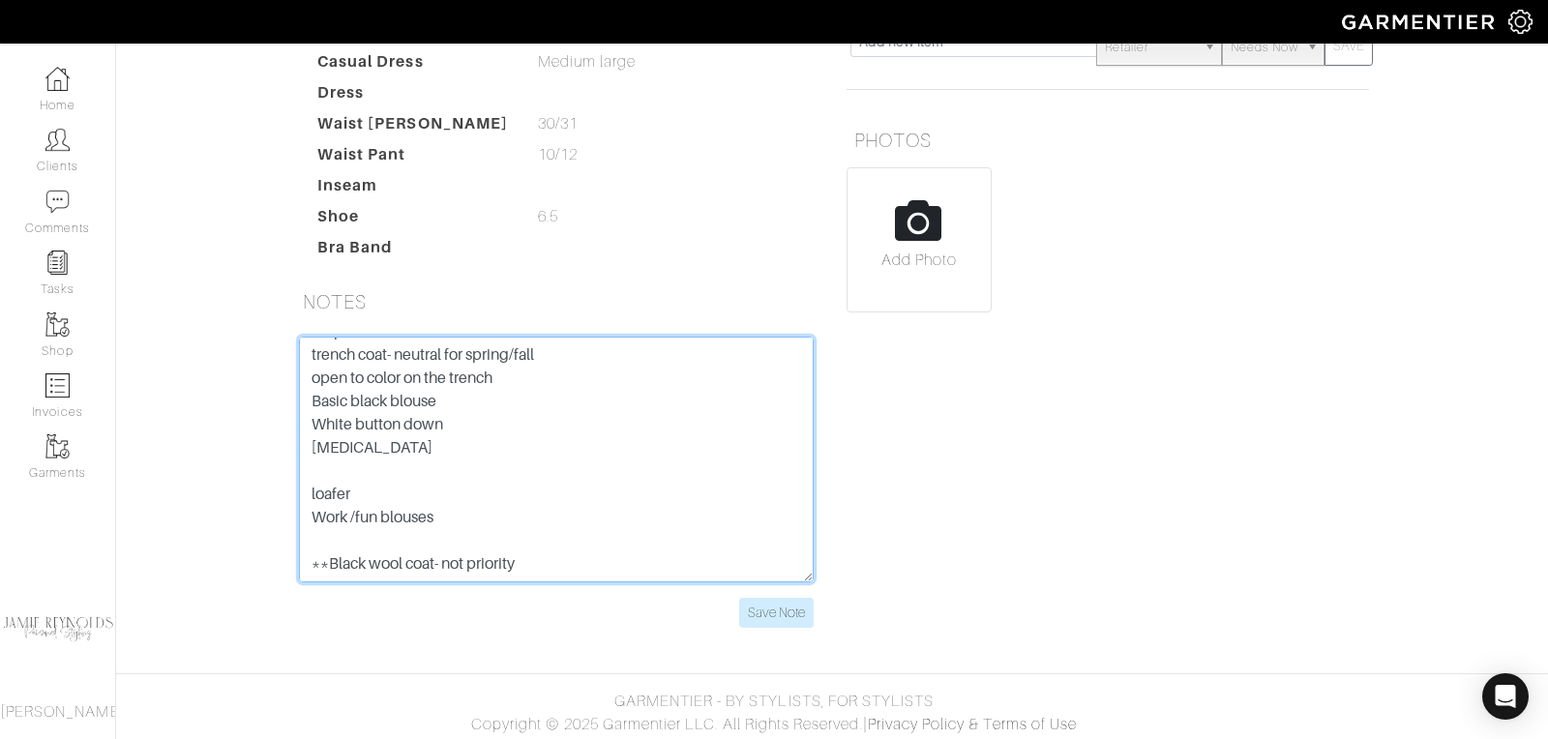
click at [308, 466] on textarea "Navy camisole/tank Stripe classic tee- black and white trench coat- neutral for…" at bounding box center [556, 460] width 515 height 246
click at [457, 488] on textarea "Navy camisole/tank Stripe classic tee- black and white trench coat- neutral for…" at bounding box center [556, 460] width 515 height 246
type textarea "Navy camisole/tank Stripe classic tee- black and white trench coat- neutral for…"
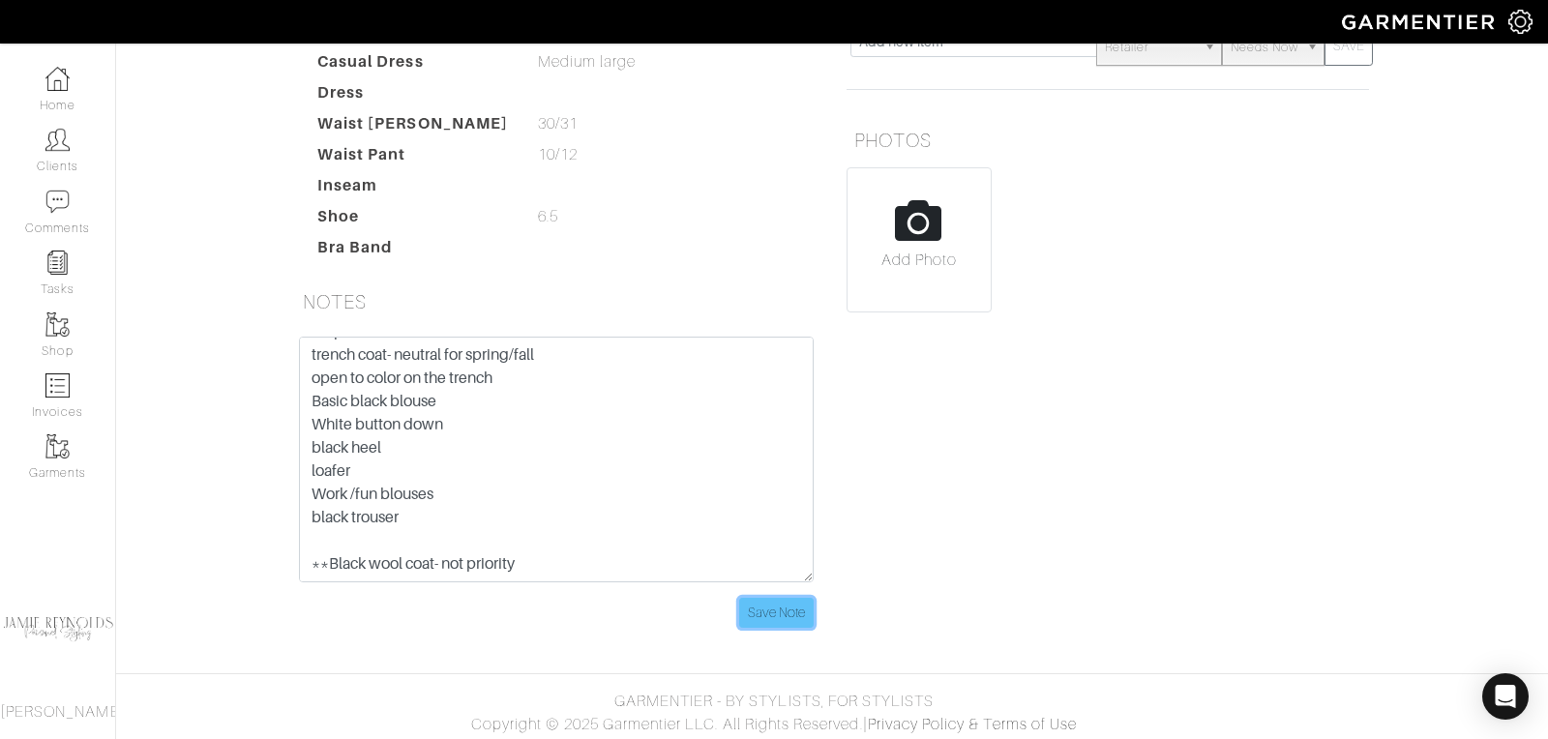
click at [761, 600] on input "Save Note" at bounding box center [776, 613] width 75 height 30
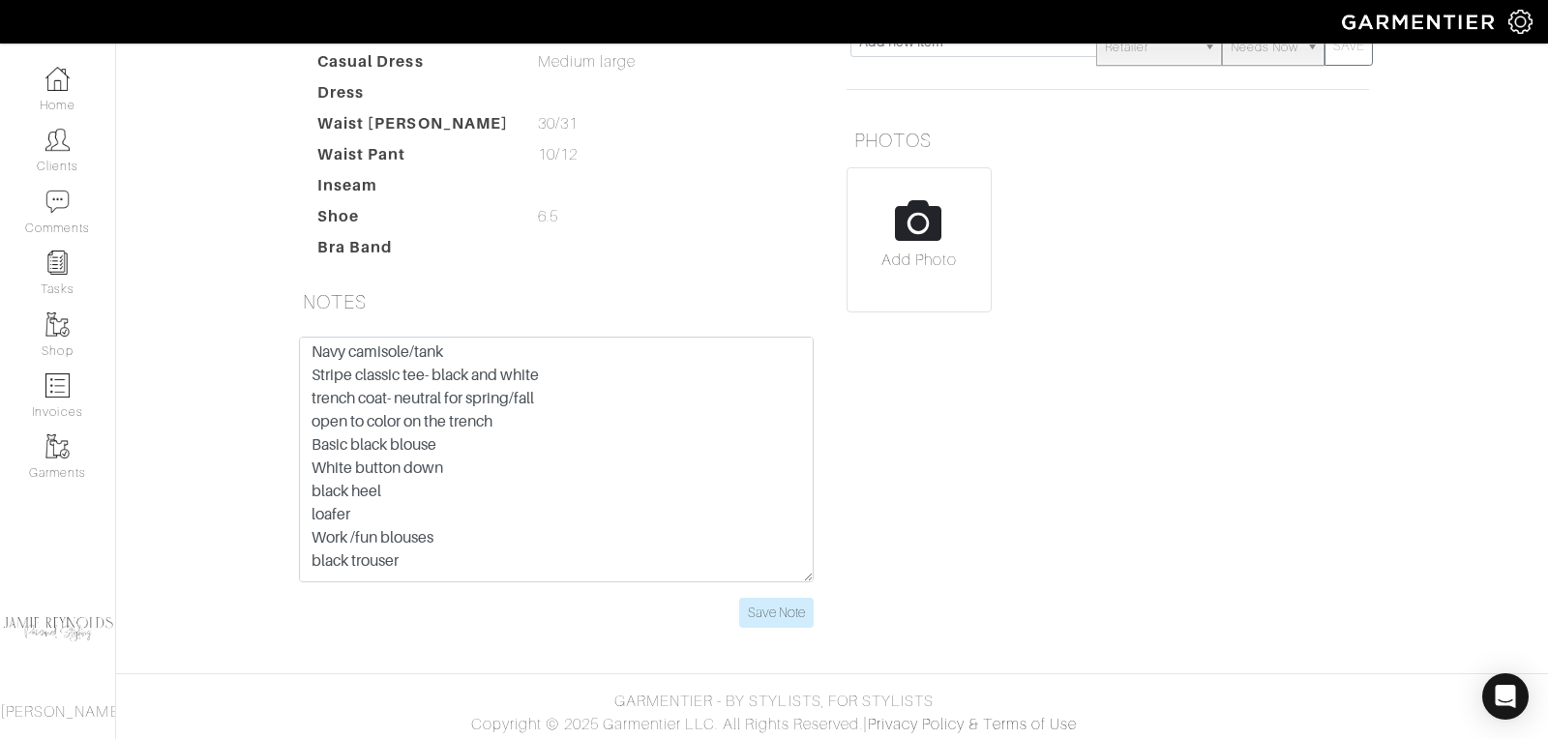
scroll to position [0, 0]
click at [782, 609] on input "Save Note" at bounding box center [776, 613] width 75 height 30
